Goal: Task Accomplishment & Management: Manage account settings

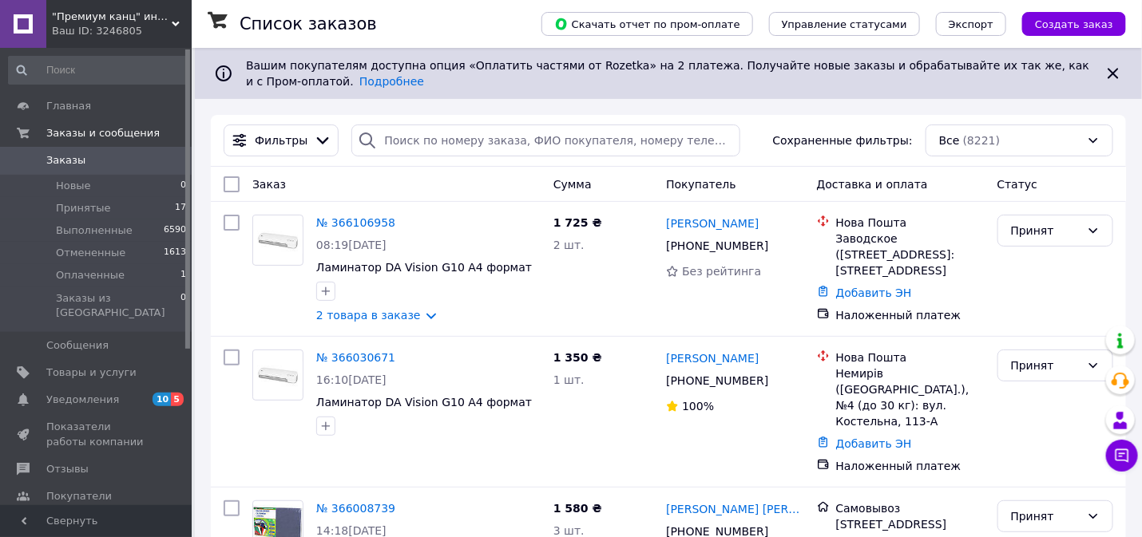
click at [115, 13] on span ""Премиум канц" интернет магазин" at bounding box center [112, 17] width 120 height 14
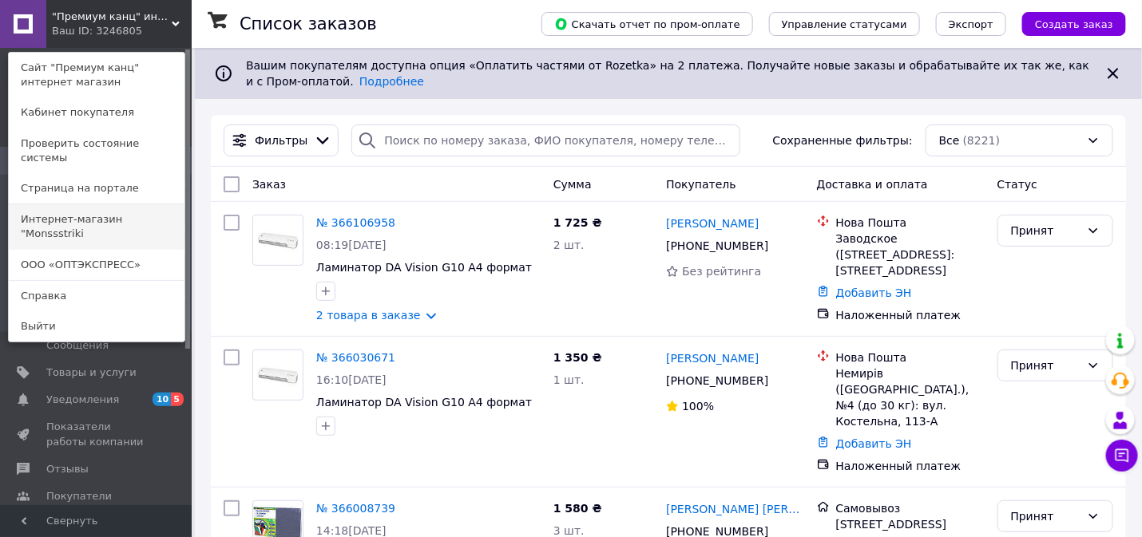
click at [111, 204] on link "Интернет-магазин "Monssstriki" at bounding box center [97, 226] width 176 height 45
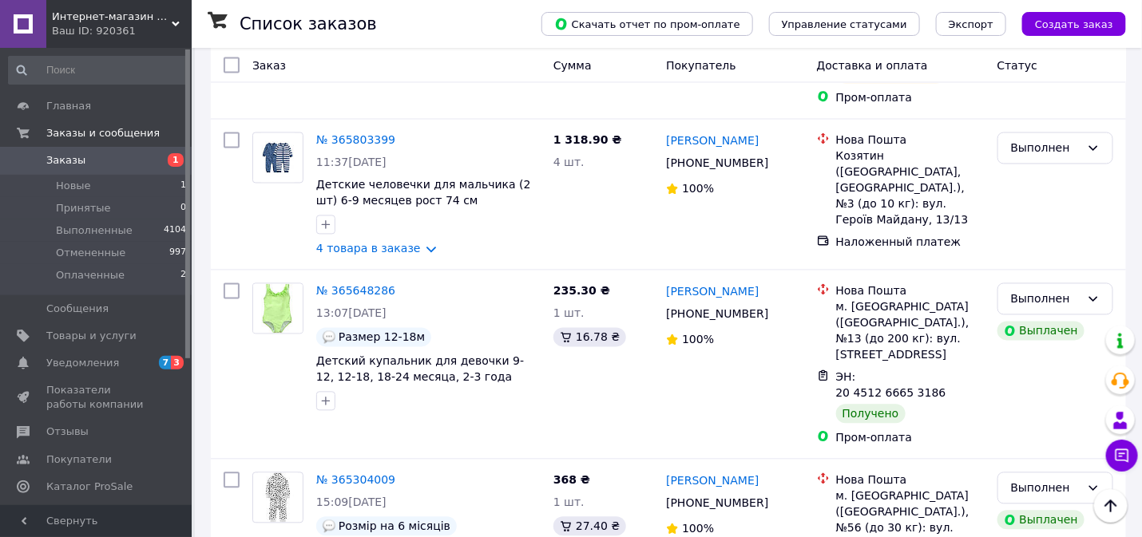
scroll to position [1064, 0]
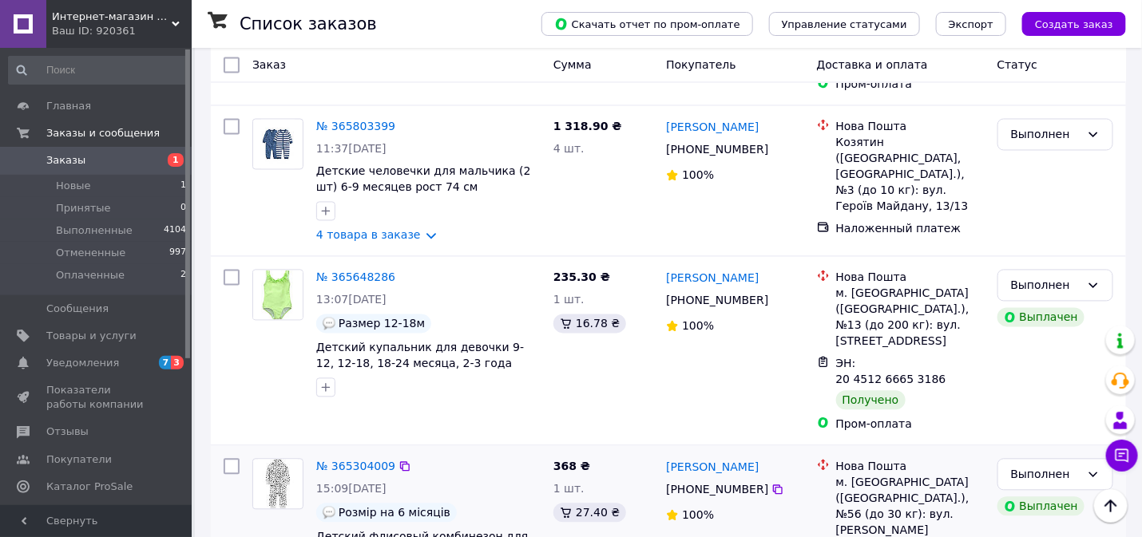
drag, startPoint x: 853, startPoint y: 375, endPoint x: 948, endPoint y: 375, distance: 95.0
copy span "20 4512 6480 4219"
click at [126, 10] on span "Интернет-магазин "Monssstriki" at bounding box center [112, 17] width 120 height 14
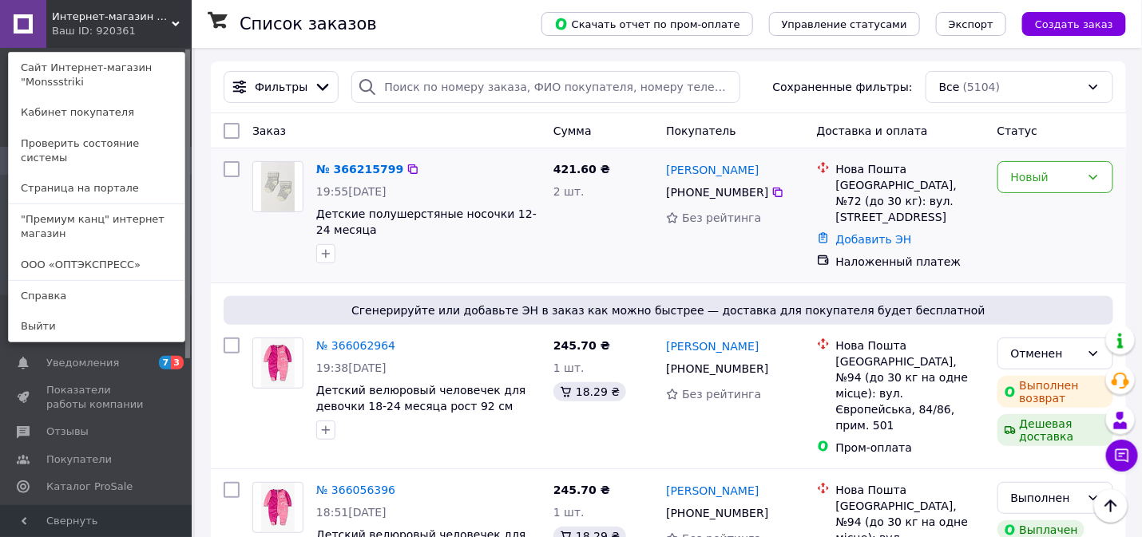
scroll to position [0, 0]
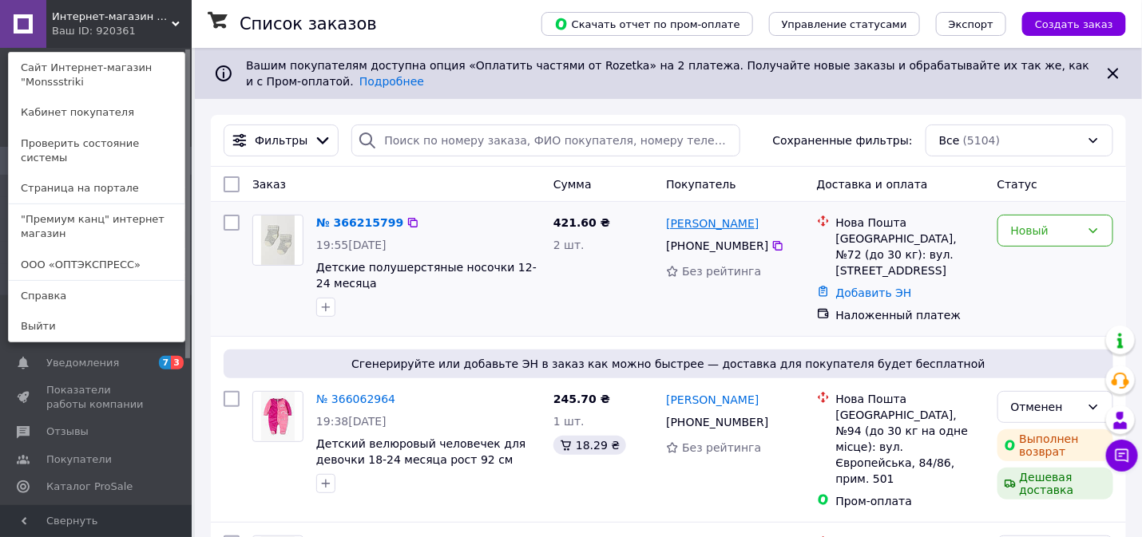
click at [714, 221] on link "[PERSON_NAME]" at bounding box center [712, 224] width 93 height 16
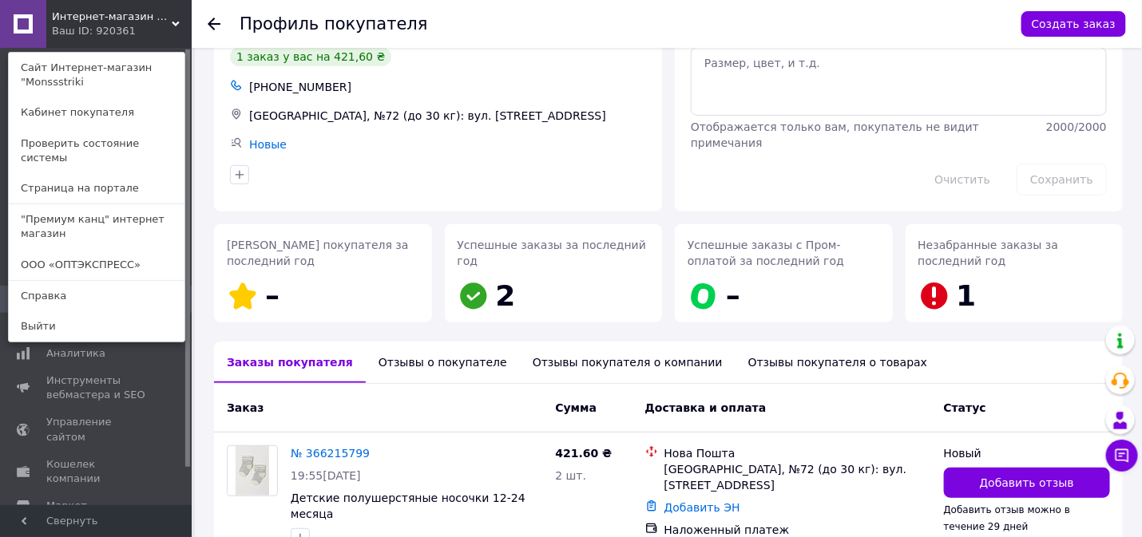
scroll to position [145, 0]
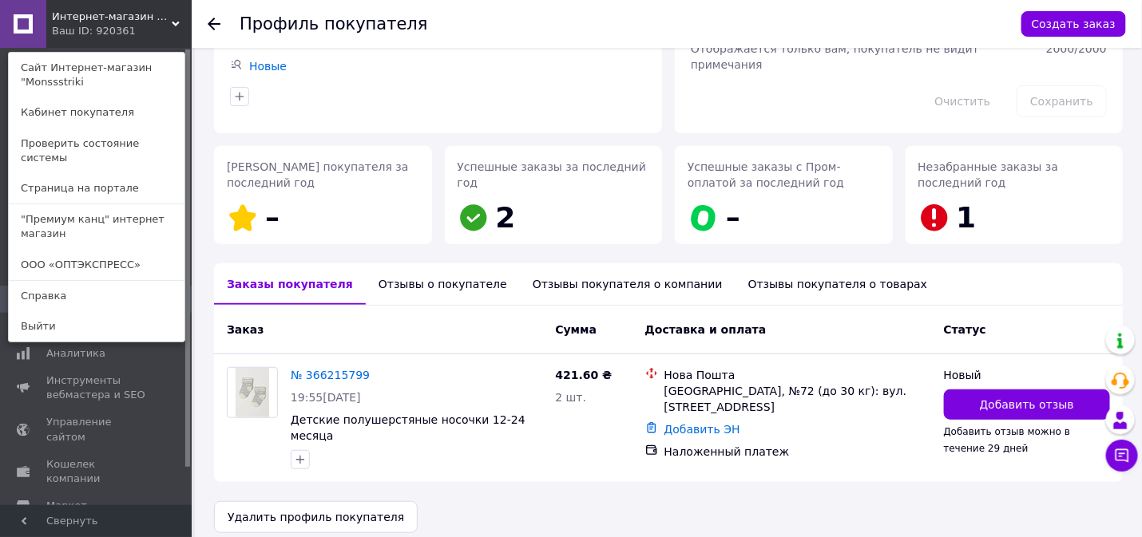
click at [417, 284] on div "Отзывы о покупателе" at bounding box center [443, 284] width 154 height 42
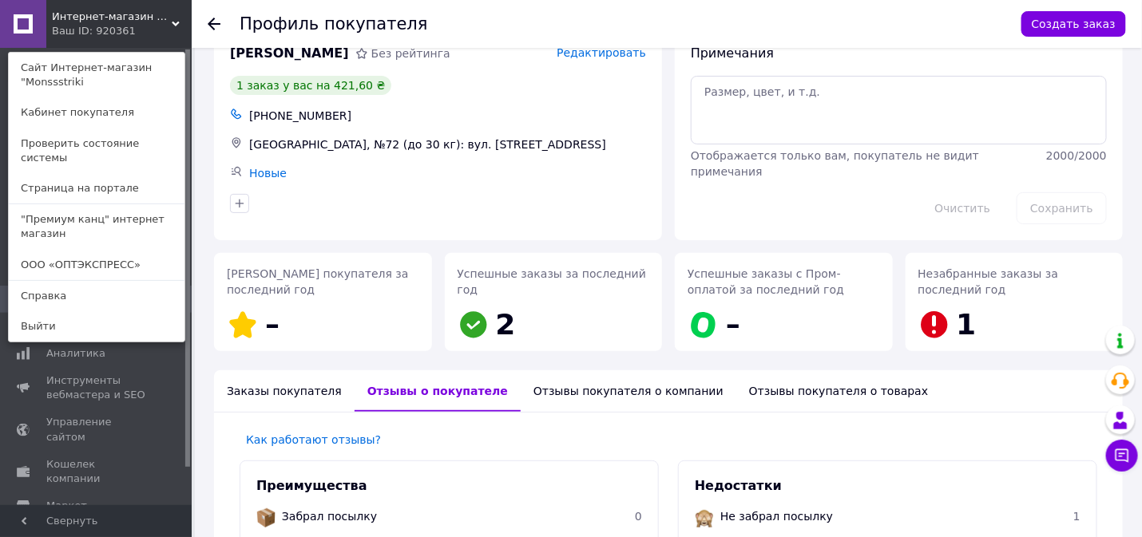
scroll to position [0, 0]
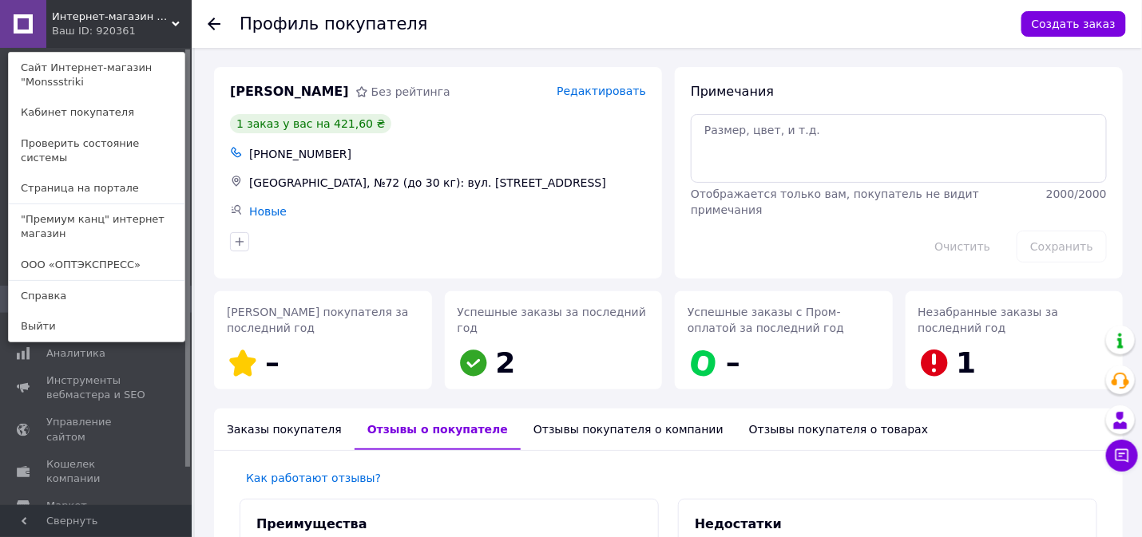
click at [219, 26] on icon at bounding box center [214, 24] width 13 height 13
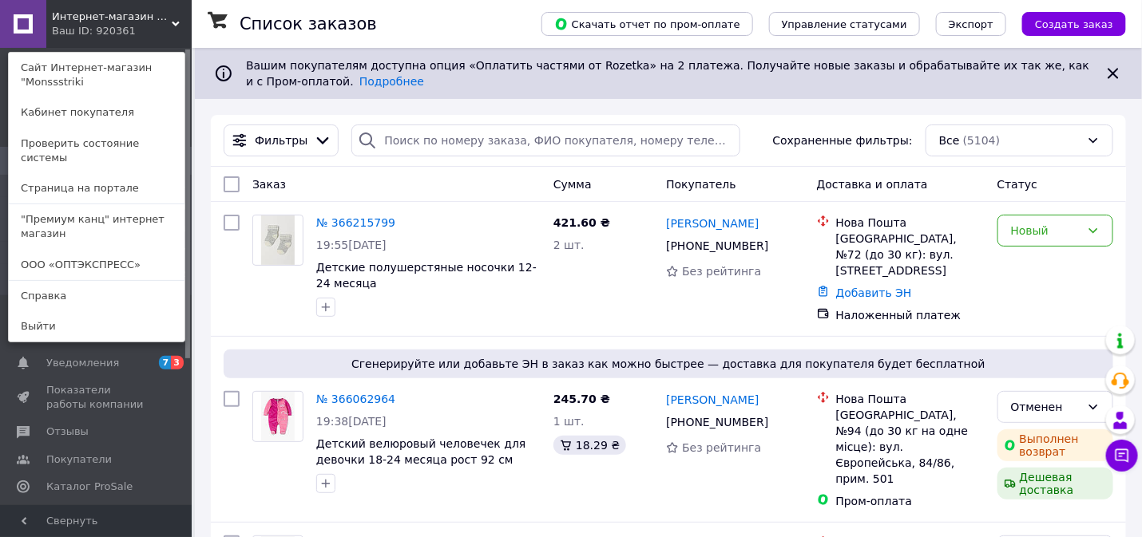
click at [105, 13] on span "Интернет-магазин "Monssstriki" at bounding box center [112, 17] width 120 height 14
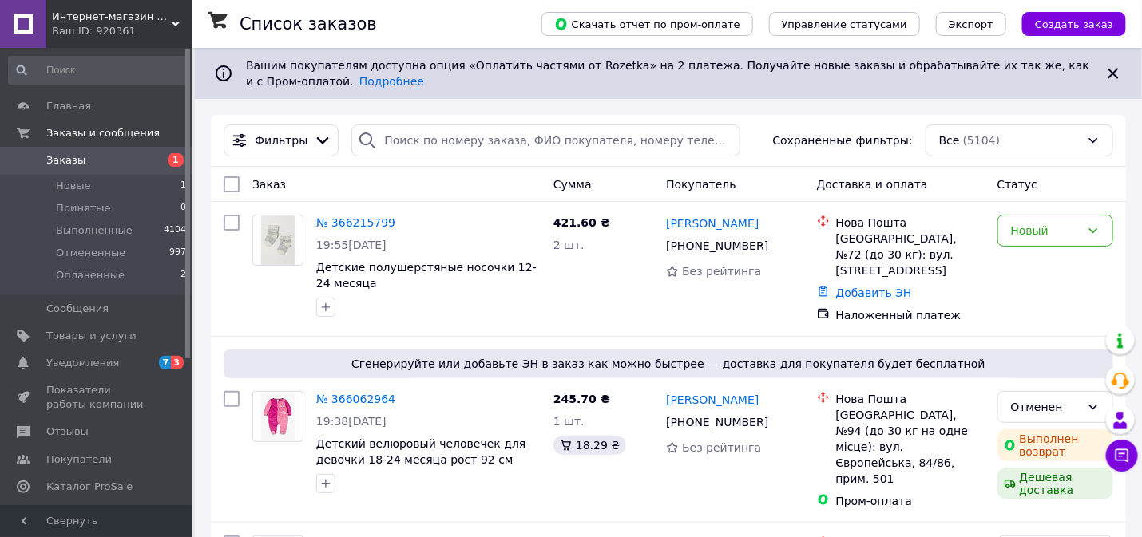
click at [101, 21] on span "Интернет-магазин "Monssstriki" at bounding box center [112, 17] width 120 height 14
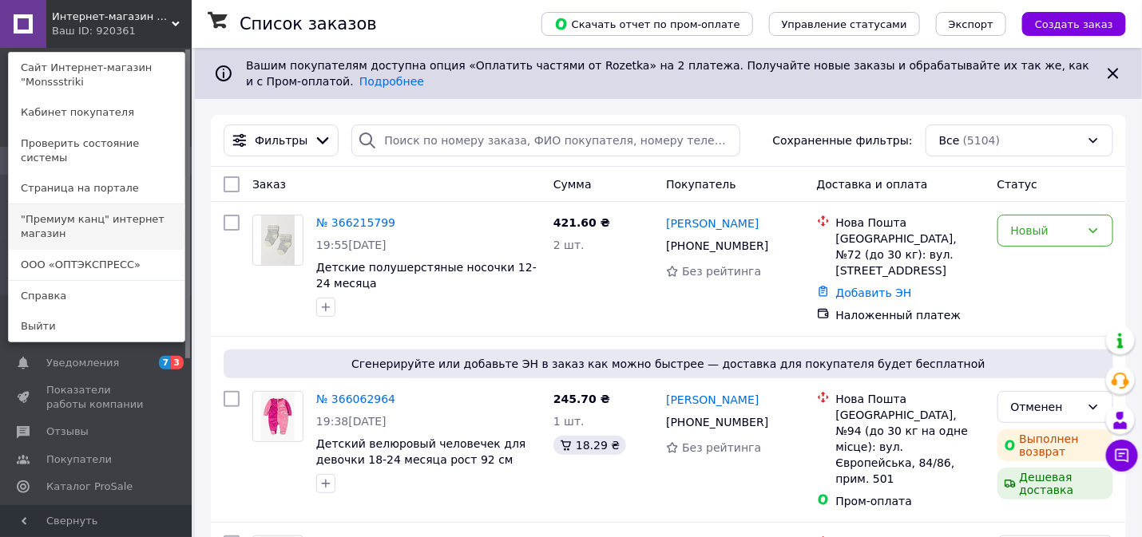
click at [101, 204] on link ""Премиум канц" интернет магазин" at bounding box center [97, 226] width 176 height 45
